Goal: Information Seeking & Learning: Learn about a topic

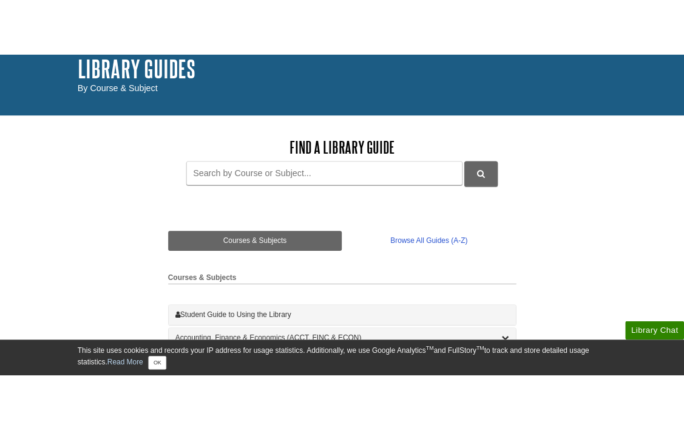
scroll to position [78, 0]
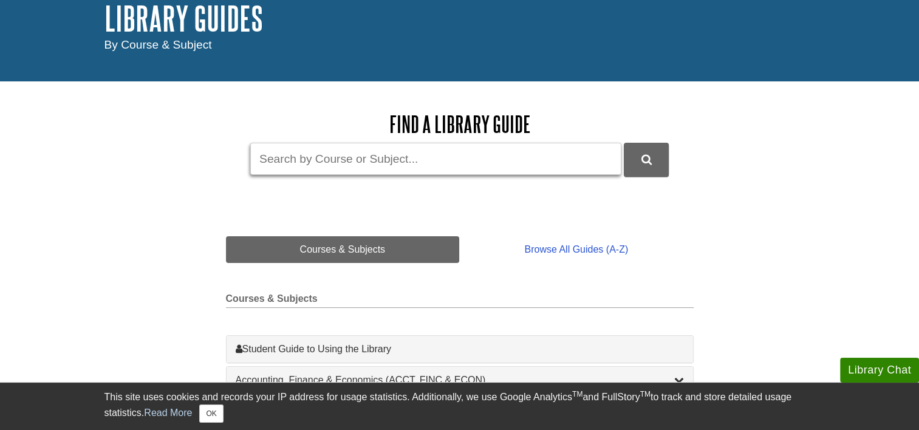
click at [396, 151] on input "Guide Search Terms" at bounding box center [435, 159] width 371 height 32
type input "workplace inclusivity"
click at [624, 143] on button "DU Library Guides Search" at bounding box center [646, 159] width 45 height 33
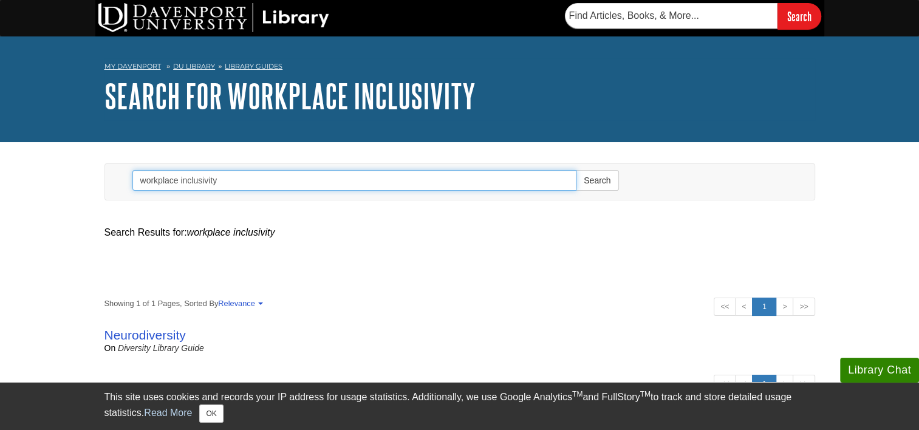
click at [265, 182] on input "workplace inclusivity" at bounding box center [354, 180] width 444 height 21
type input "w"
type input "diversity in workplace"
click at [576, 170] on button "Search" at bounding box center [597, 180] width 43 height 21
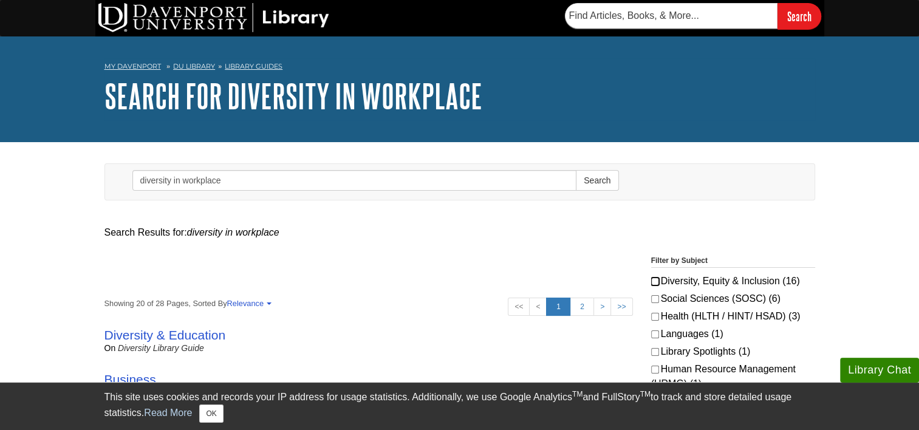
click at [658, 281] on input "Diversity, Equity & Inclusion (16)" at bounding box center [655, 281] width 8 height 8
checkbox input "true"
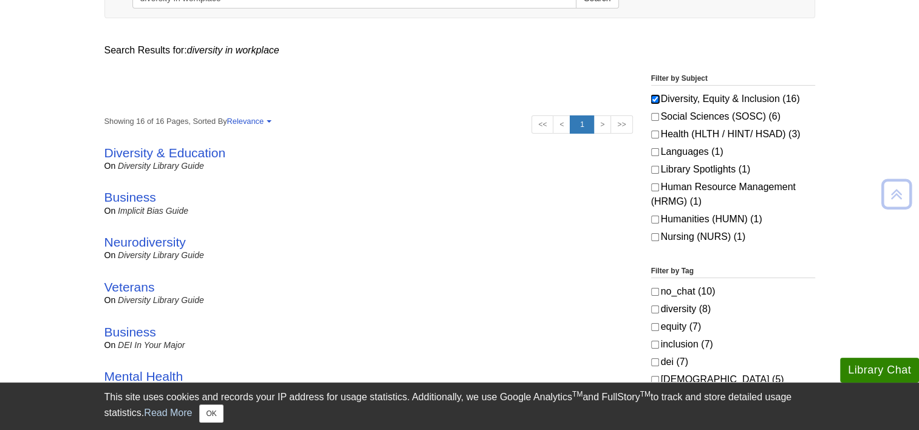
scroll to position [183, 0]
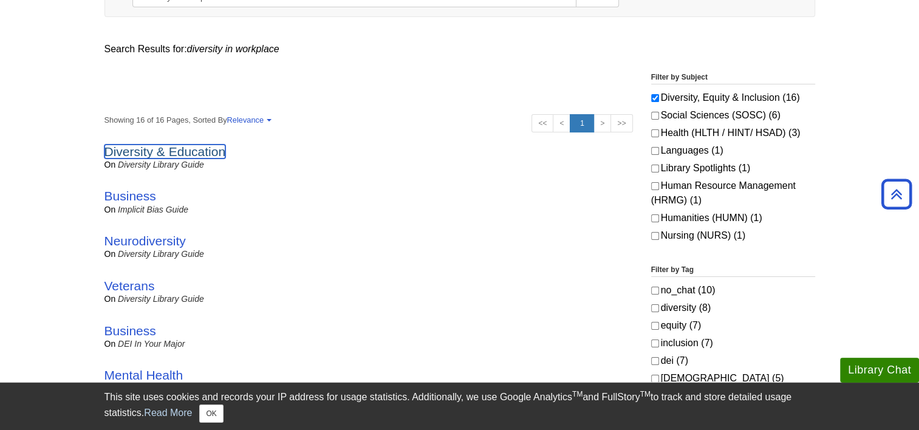
click at [190, 152] on link "Diversity & Education" at bounding box center [164, 152] width 121 height 14
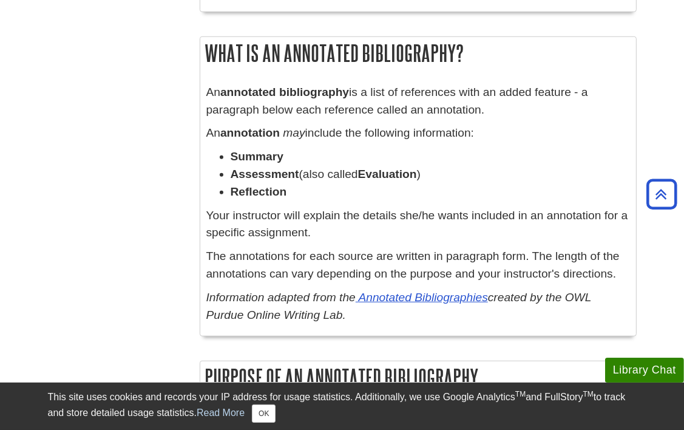
scroll to position [682, 0]
